Goal: Information Seeking & Learning: Learn about a topic

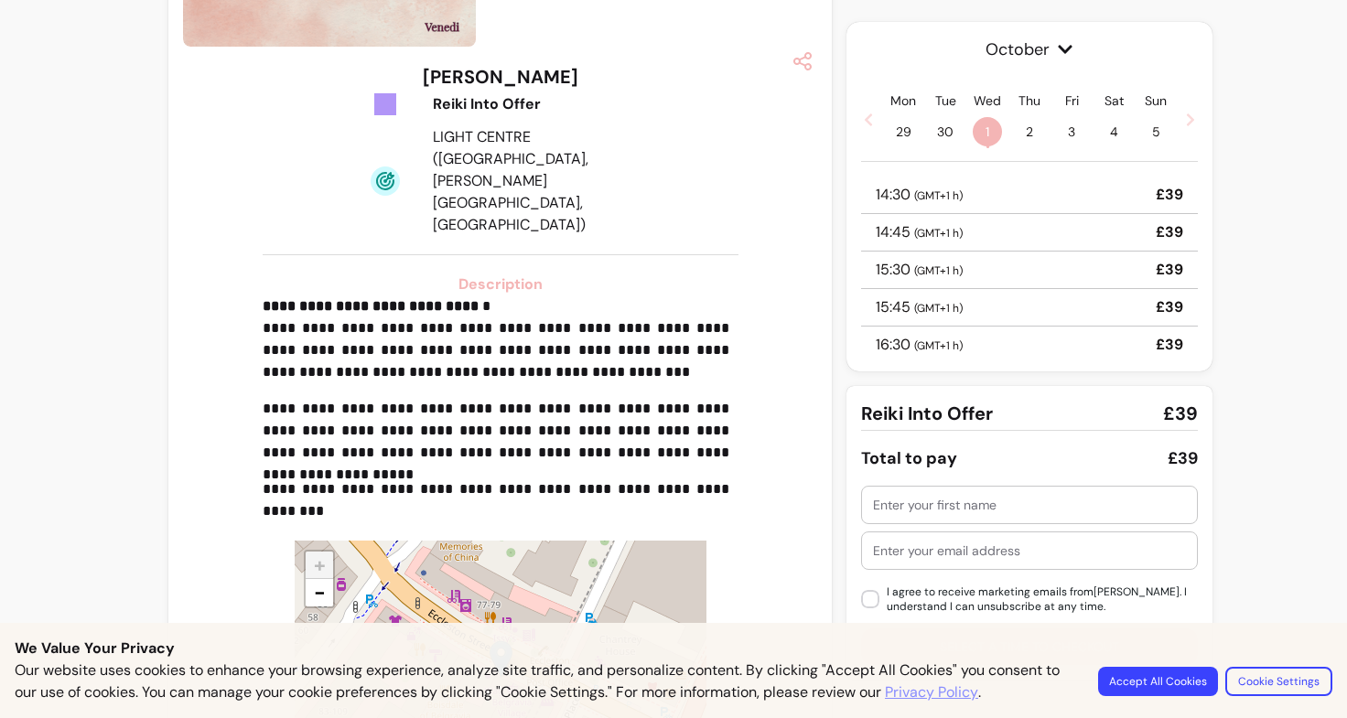
scroll to position [276, 0]
